Goal: Information Seeking & Learning: Find specific fact

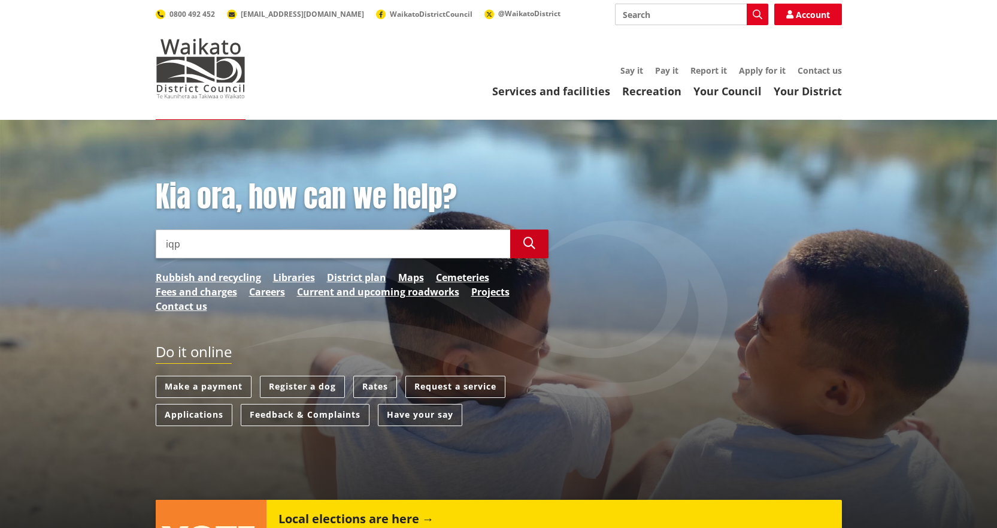
type input "iqp"
click at [536, 249] on button "Search" at bounding box center [529, 243] width 38 height 29
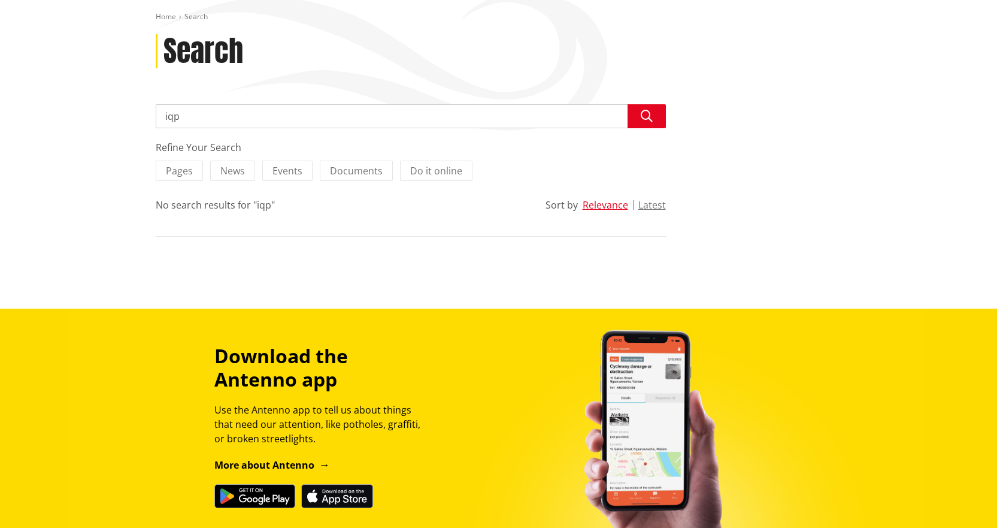
scroll to position [60, 0]
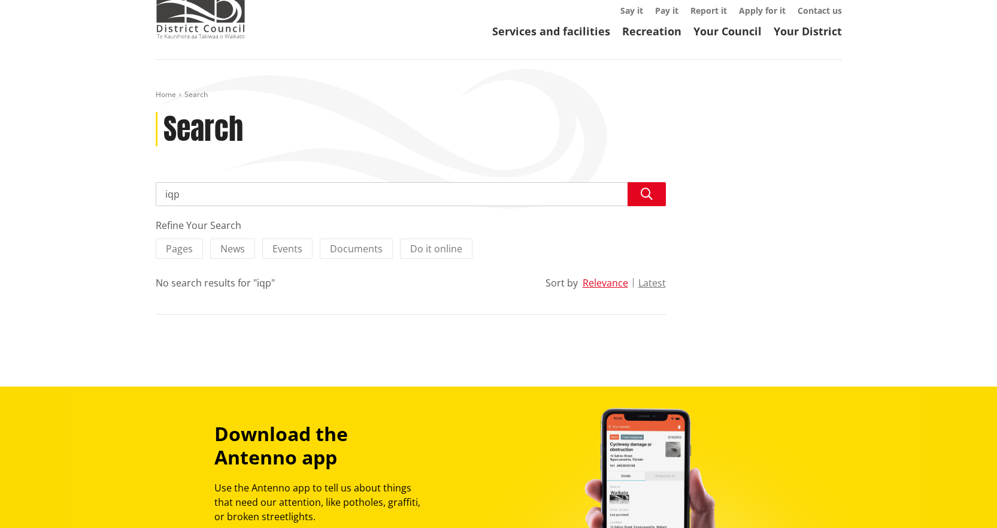
click at [251, 186] on input "iqp" at bounding box center [411, 194] width 510 height 24
type input "i"
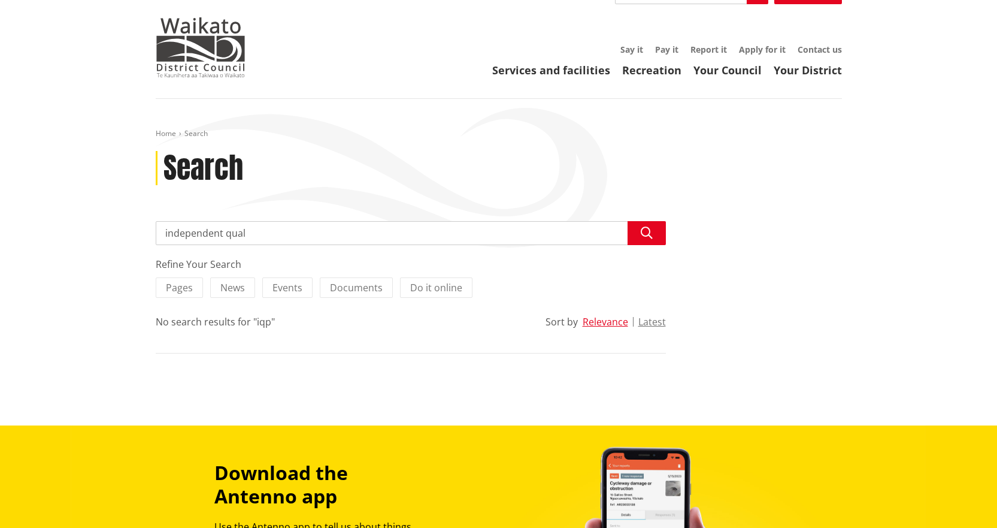
scroll to position [0, 0]
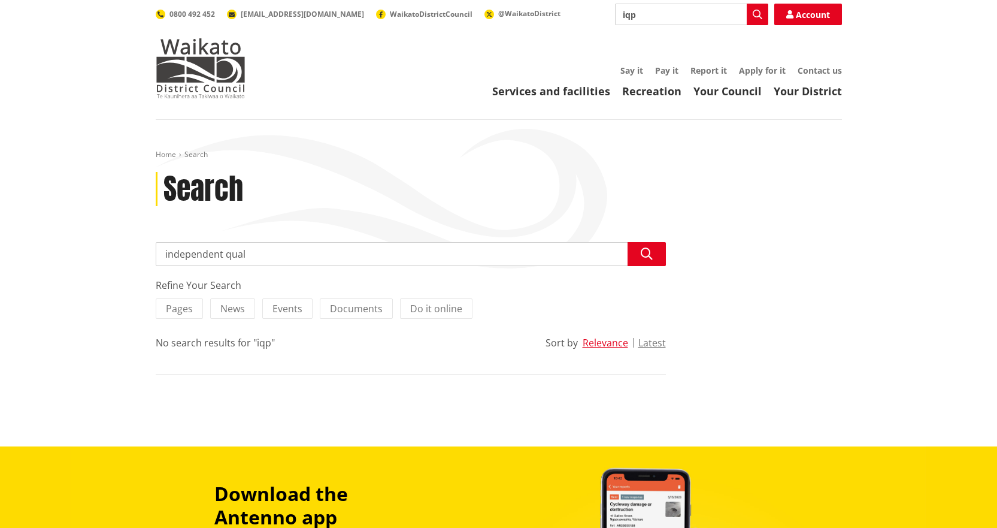
type input "independent qual"
click at [648, 15] on input "iqp" at bounding box center [691, 15] width 153 height 22
click at [667, 15] on input "iqp" at bounding box center [691, 15] width 153 height 22
click at [390, 16] on span "WaikatoDistrictCouncil" at bounding box center [431, 14] width 83 height 10
drag, startPoint x: 642, startPoint y: 13, endPoint x: 607, endPoint y: 16, distance: 34.9
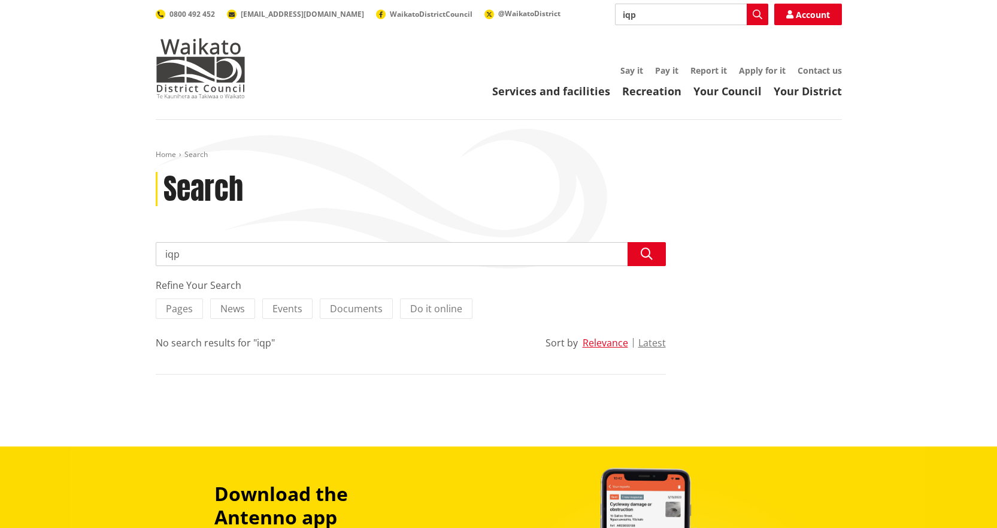
click at [607, 16] on div "Search iqp Search Account 0800 492 452 info@waidc.govt.nz WaikatoDistrictCounci…" at bounding box center [499, 15] width 686 height 22
type input "independent qualified person"
click at [761, 15] on icon "button" at bounding box center [758, 15] width 10 height 10
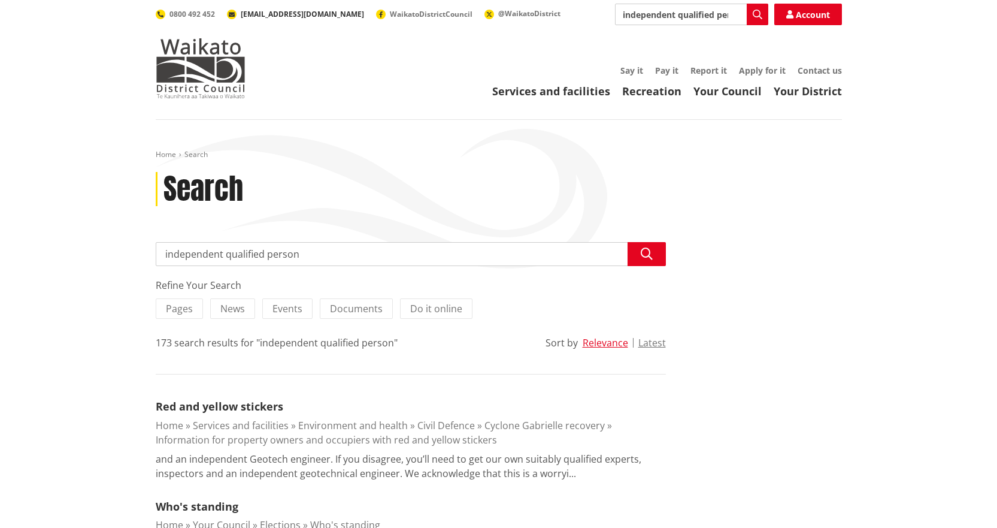
click at [285, 13] on span "[EMAIL_ADDRESS][DOMAIN_NAME]" at bounding box center [302, 14] width 123 height 10
